Goal: Check status

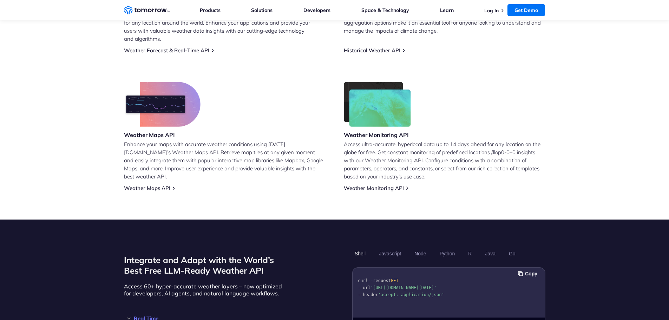
scroll to position [140, 0]
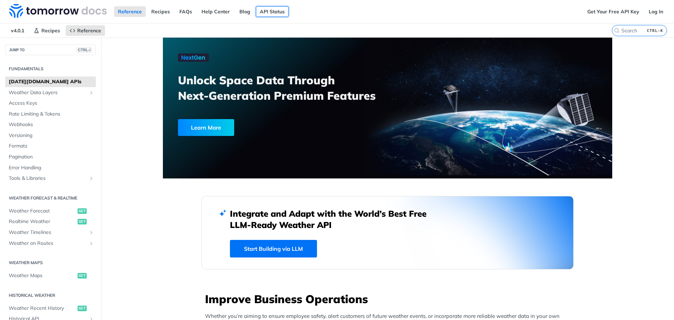
click at [265, 12] on link "API Status" at bounding box center [272, 11] width 33 height 11
